Goal: Find specific page/section: Find specific page/section

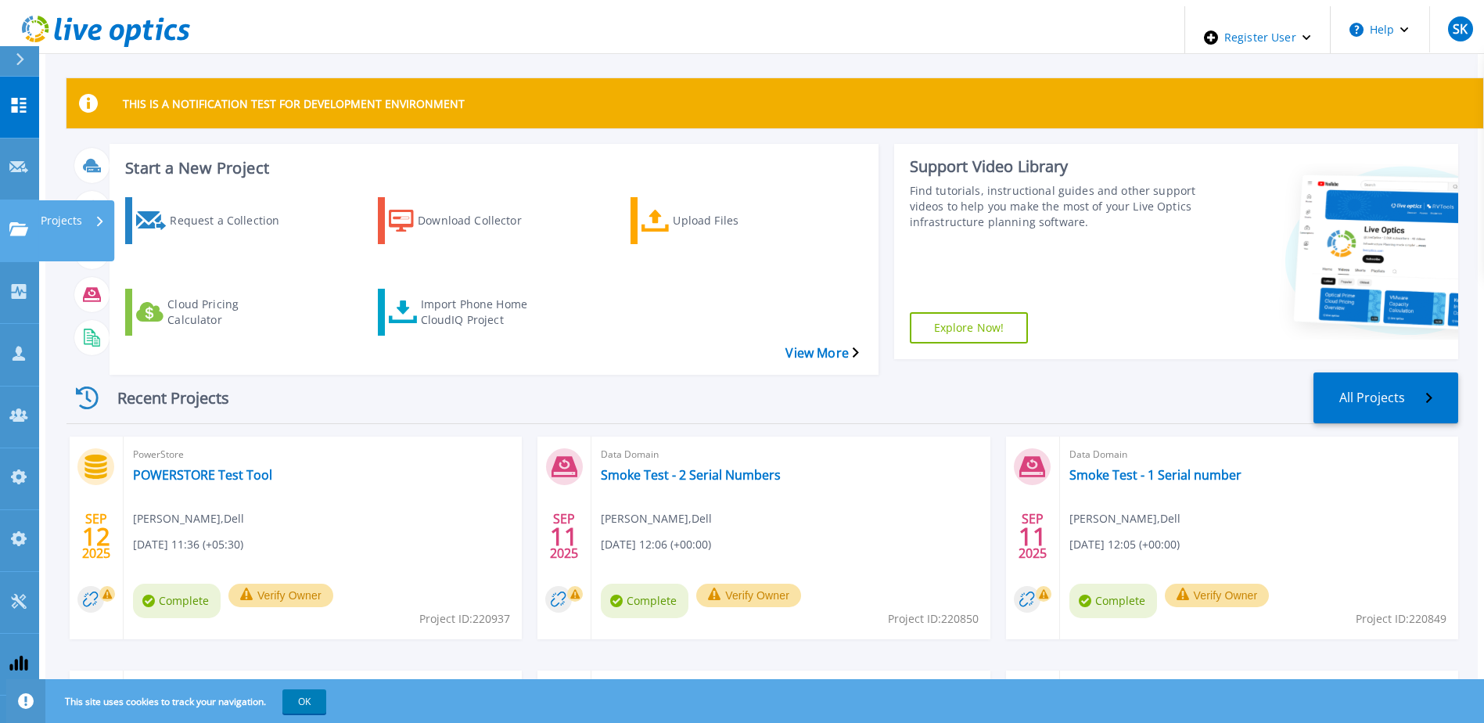
click at [11, 222] on icon at bounding box center [18, 228] width 19 height 13
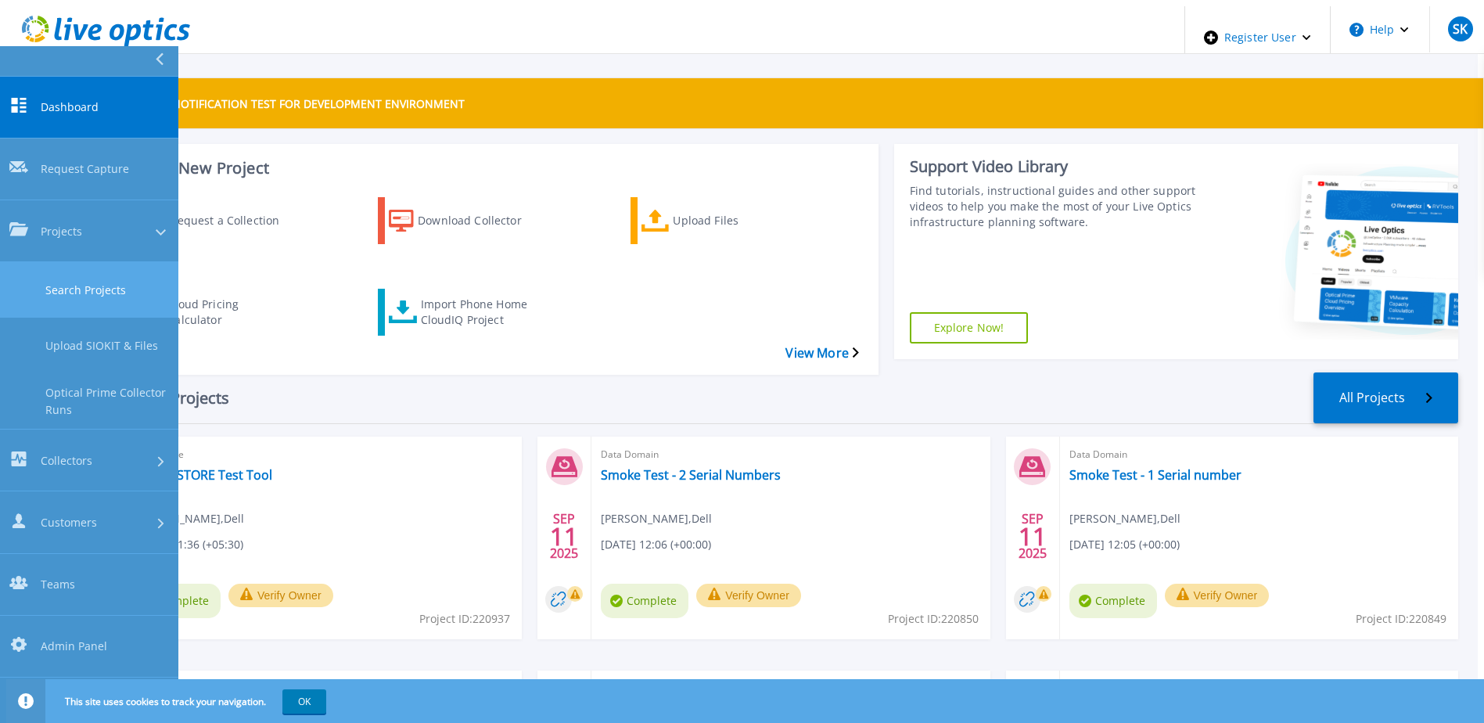
click at [78, 262] on link "Search Projects" at bounding box center [89, 290] width 178 height 56
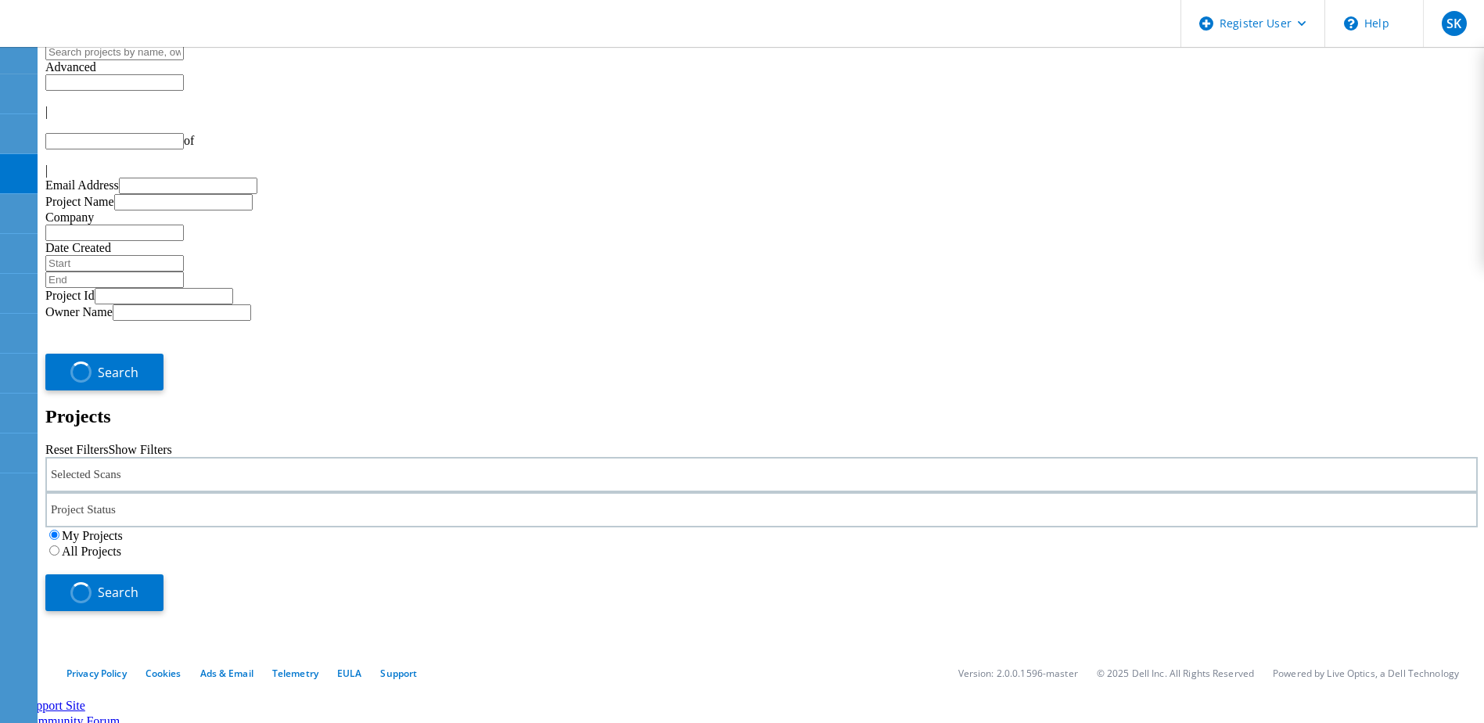
type input "1"
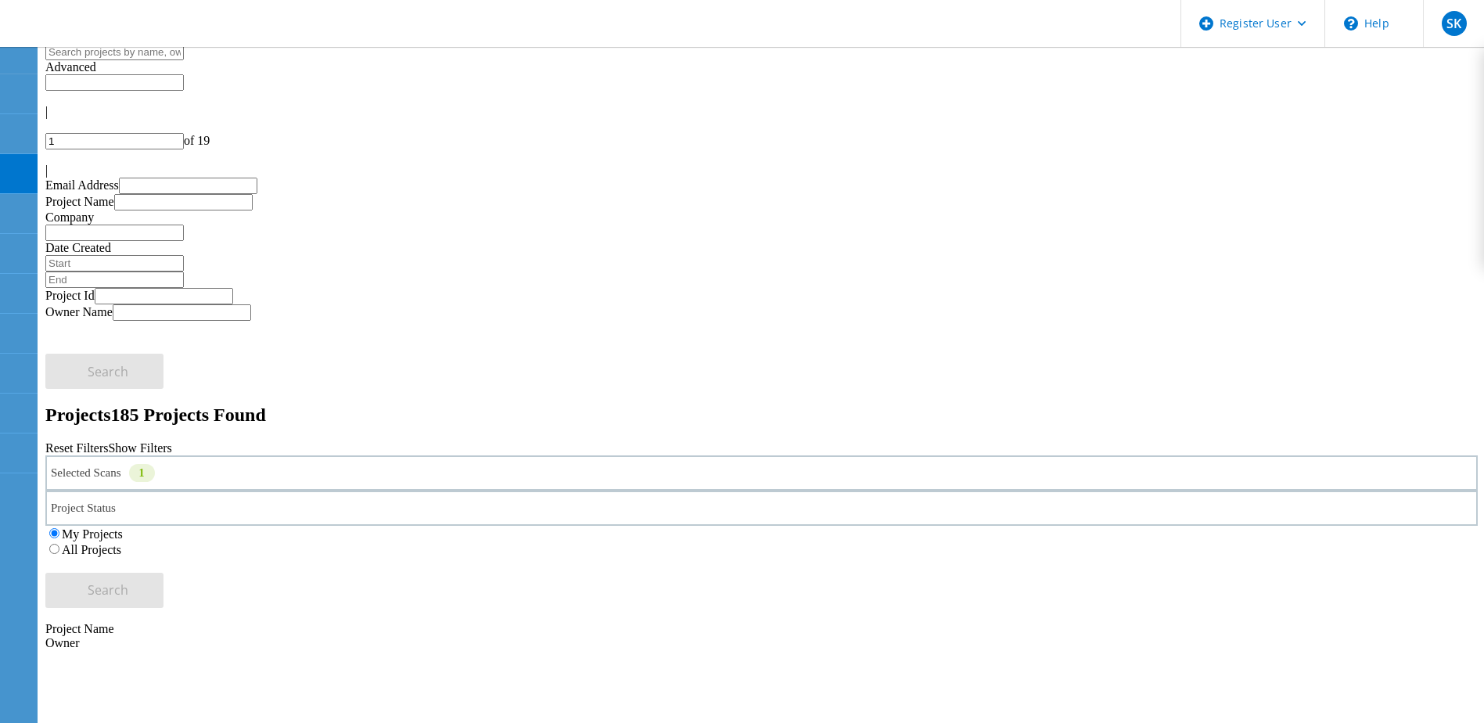
click at [410, 455] on div "Selected Scans 1" at bounding box center [761, 472] width 1432 height 35
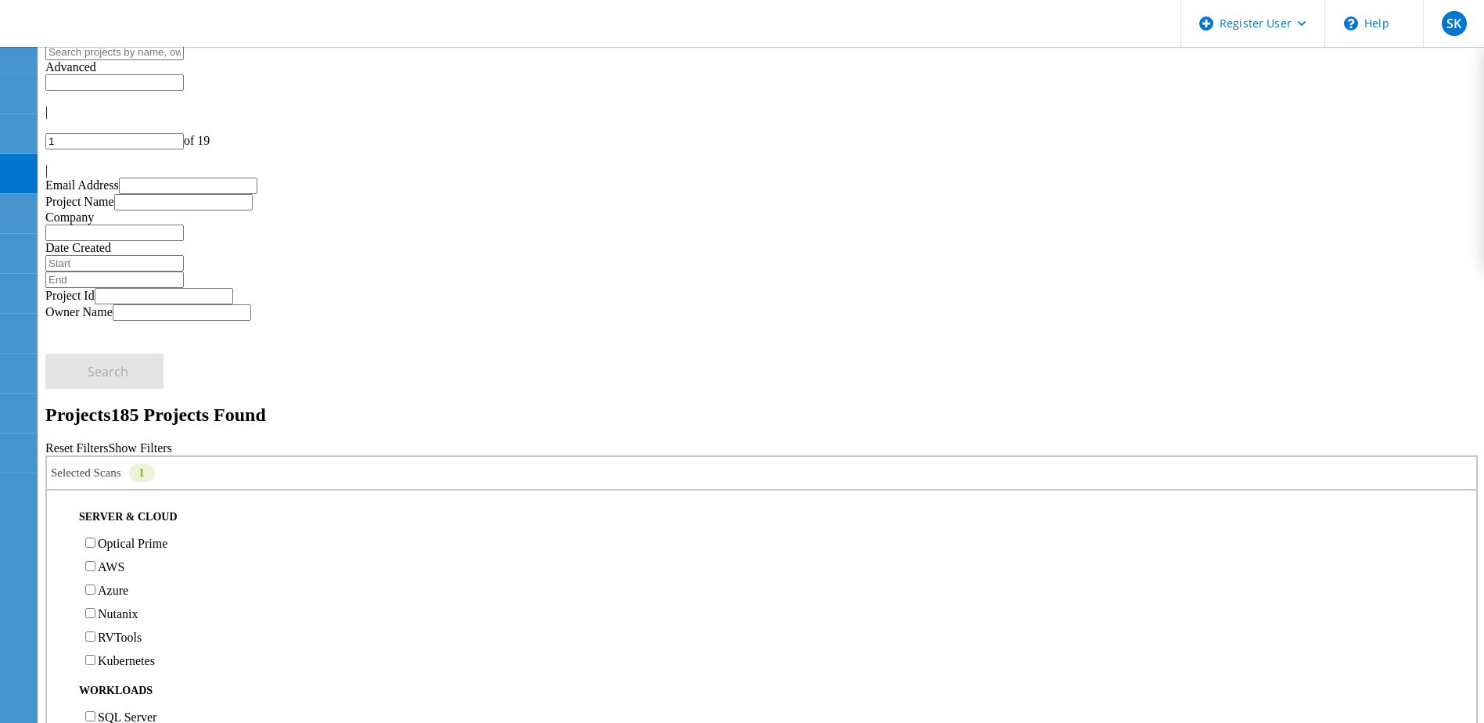
click at [167, 537] on label "Optical Prime" at bounding box center [133, 543] width 70 height 13
click at [95, 537] on input "Optical Prime" at bounding box center [90, 542] width 10 height 10
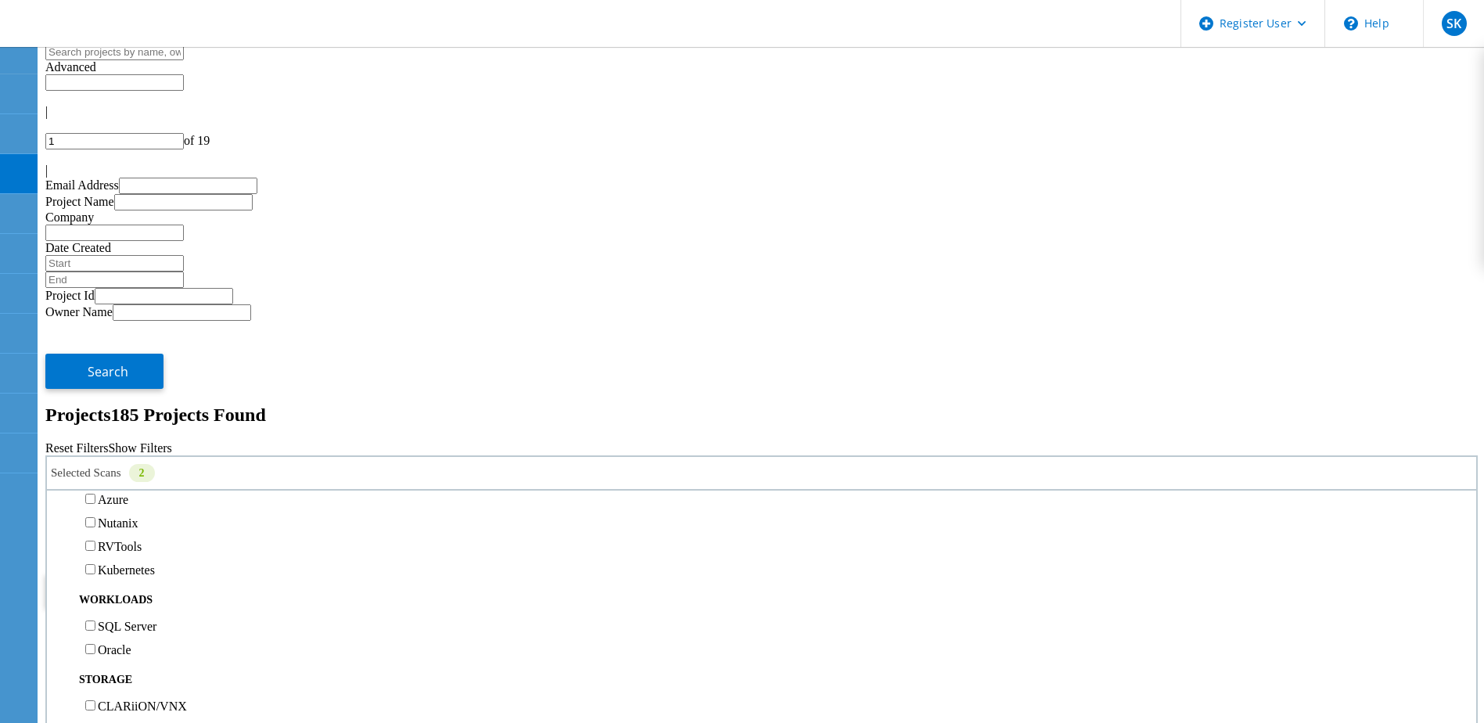
scroll to position [235, 0]
click at [156, 602] on label "PowerStore" at bounding box center [127, 608] width 59 height 13
click at [95, 603] on input "PowerStore" at bounding box center [90, 608] width 10 height 10
click at [128, 581] on span "Search" at bounding box center [108, 589] width 41 height 17
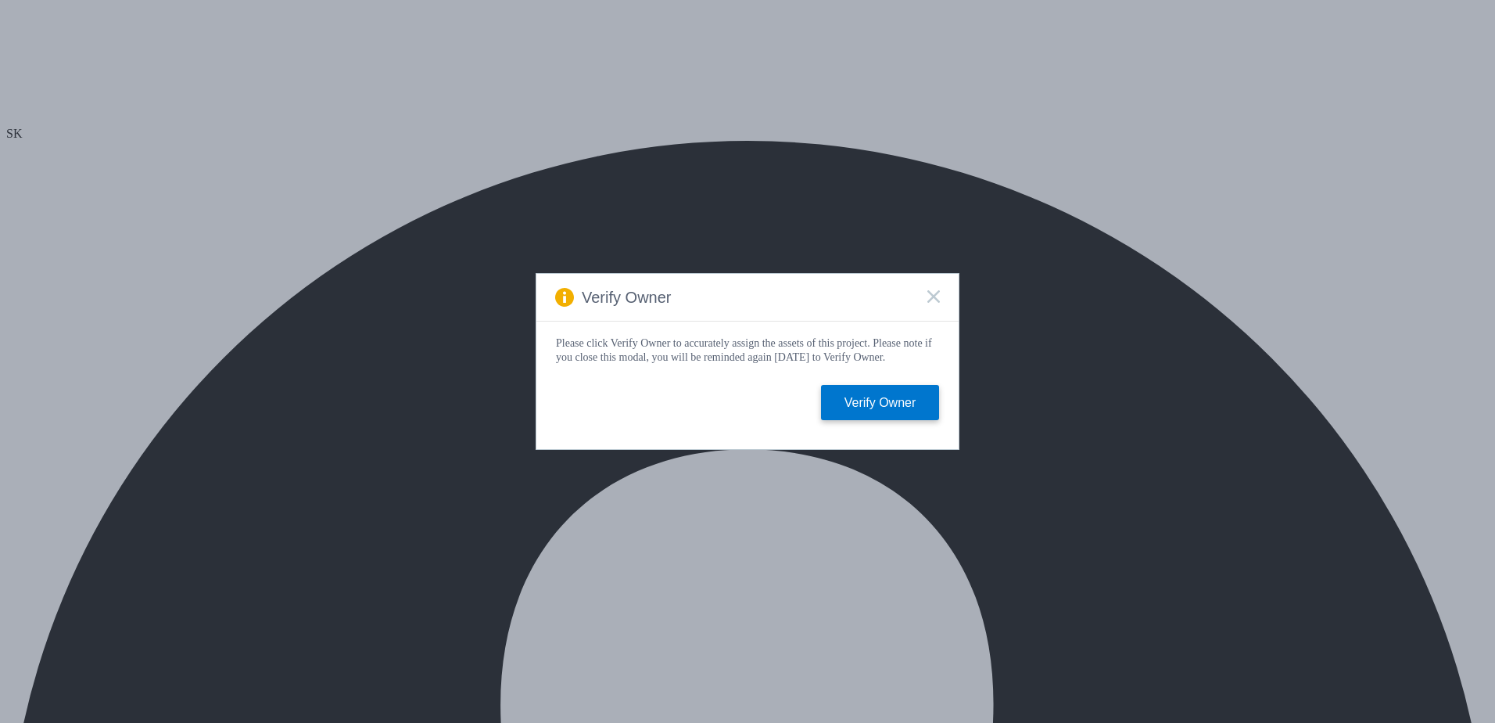
click at [932, 292] on icon at bounding box center [934, 296] width 13 height 13
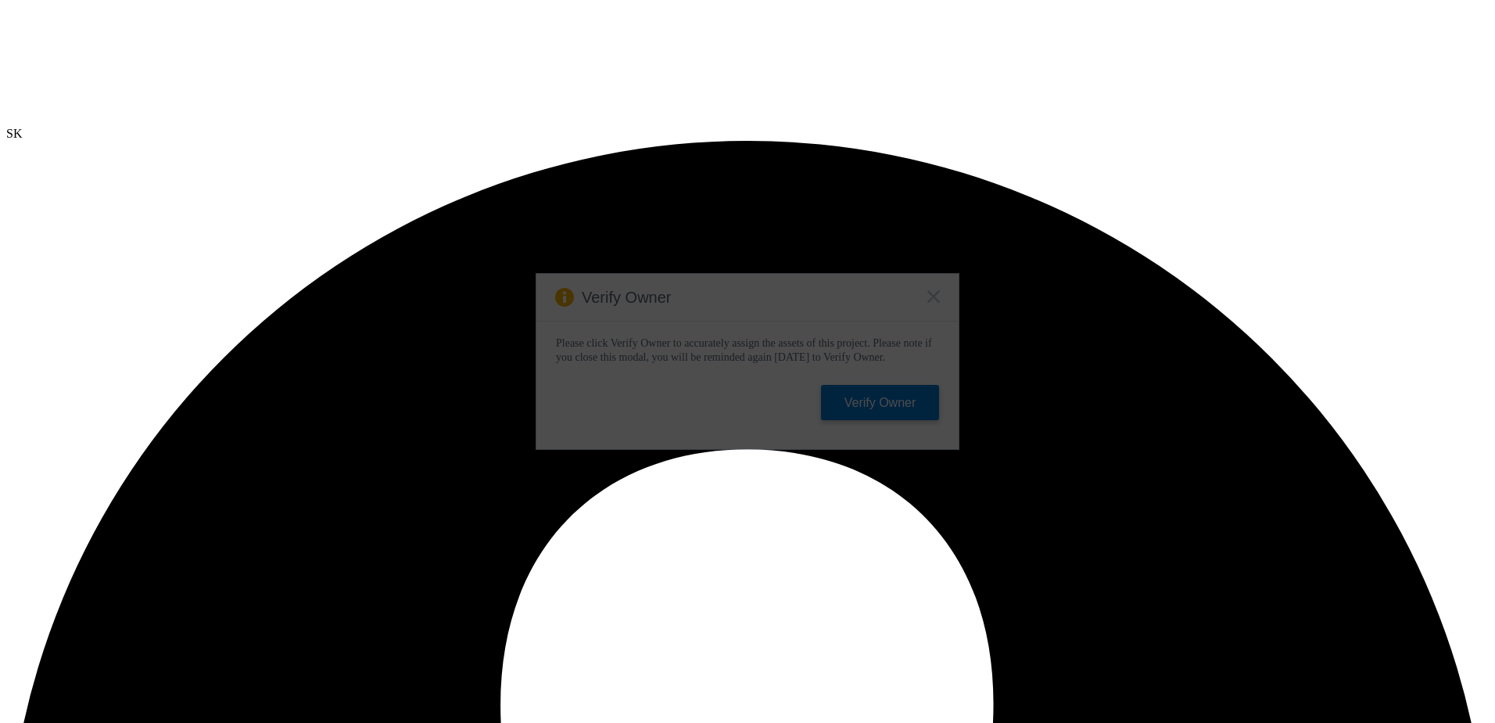
select select "USD"
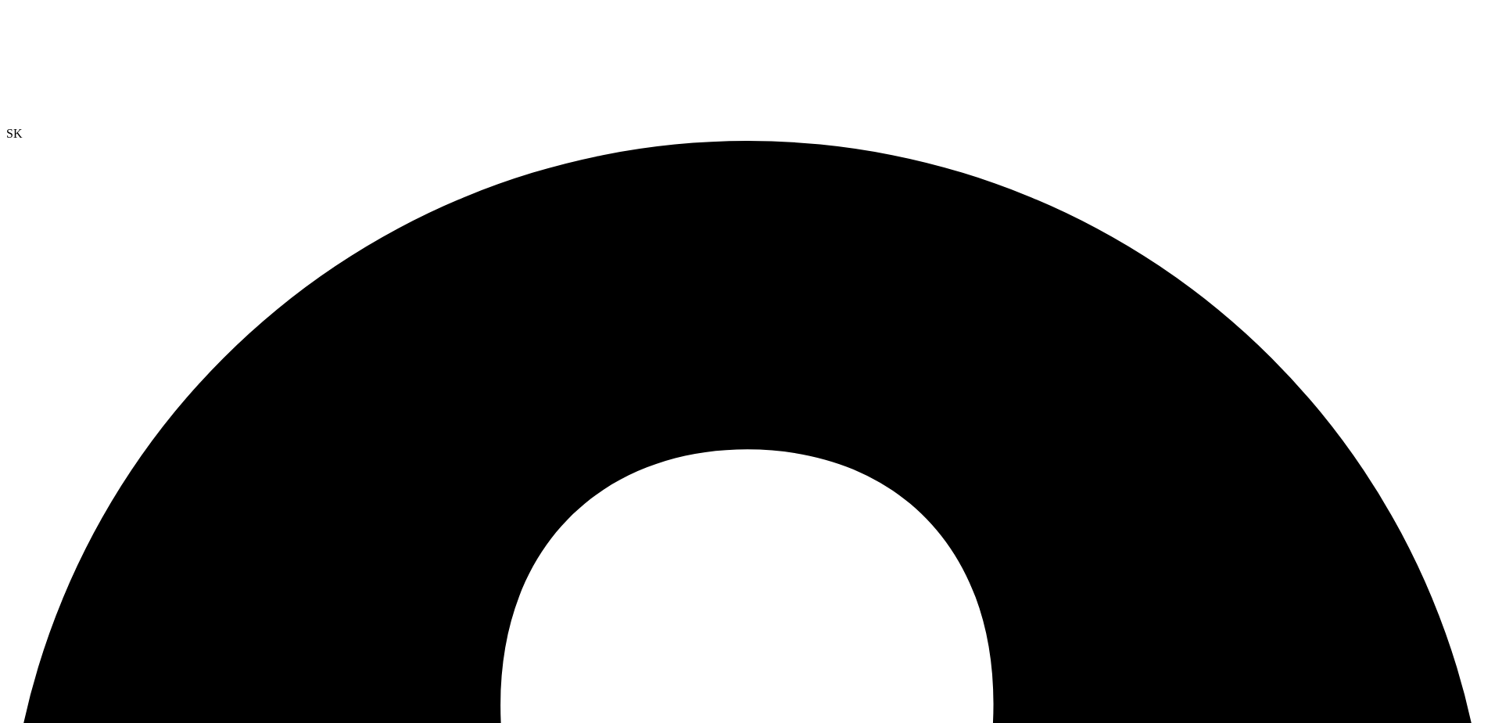
drag, startPoint x: 311, startPoint y: 354, endPoint x: 419, endPoint y: 345, distance: 109.1
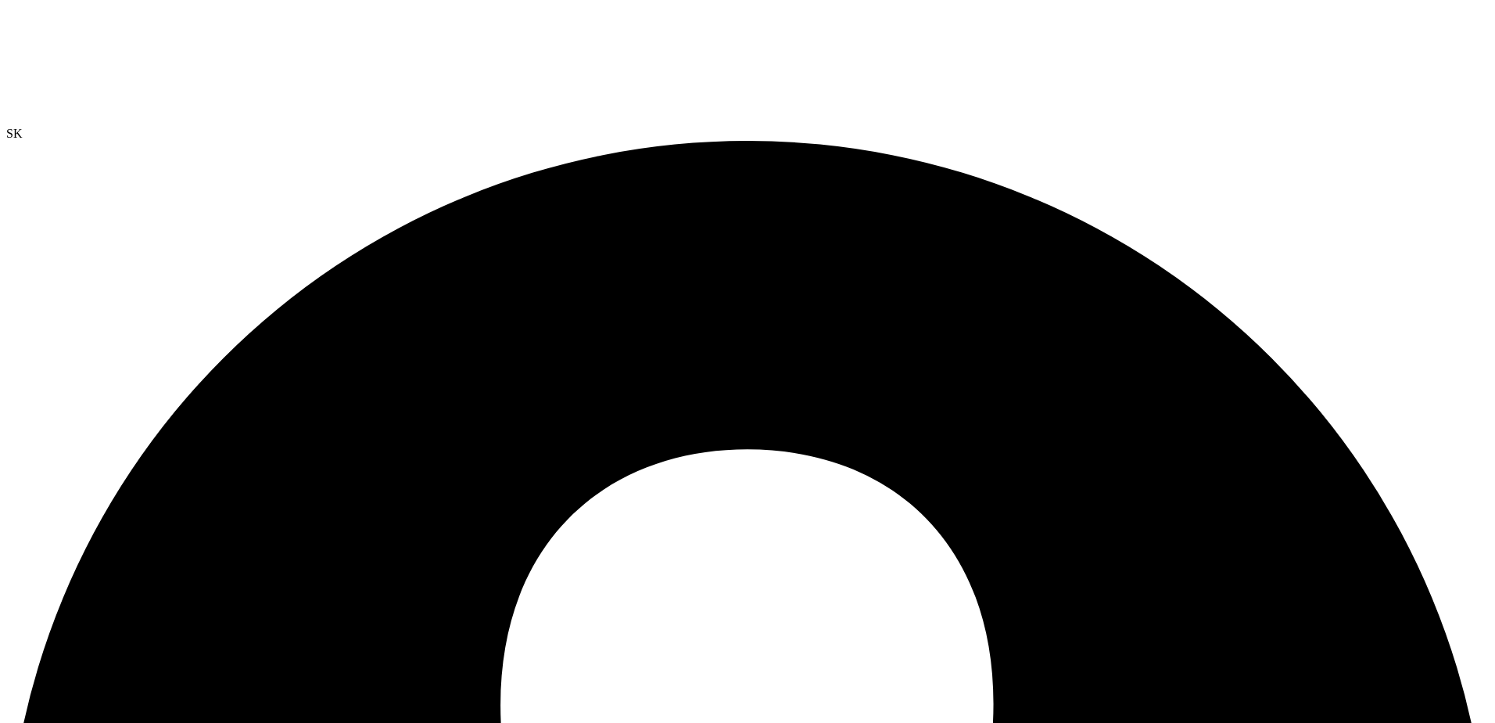
select select "USEast"
select select "USD"
